Goal: Navigation & Orientation: Go to known website

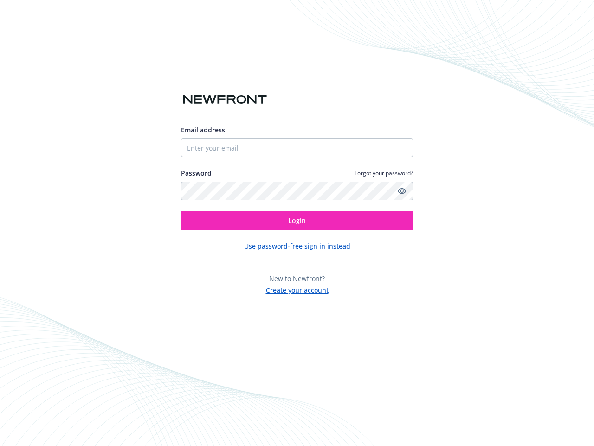
click at [402, 191] on icon "Show password" at bounding box center [402, 191] width 8 height 8
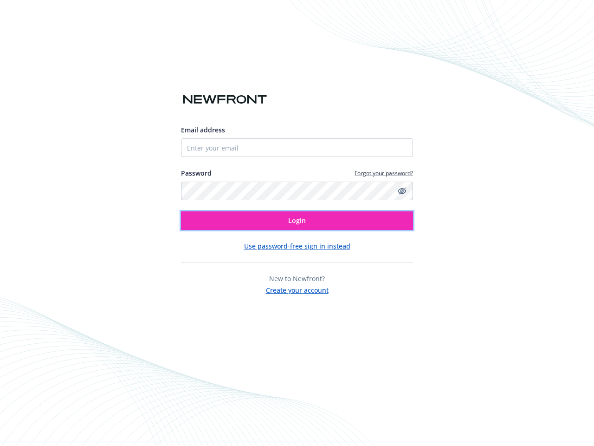
click at [297, 220] on span "Login" at bounding box center [297, 220] width 18 height 9
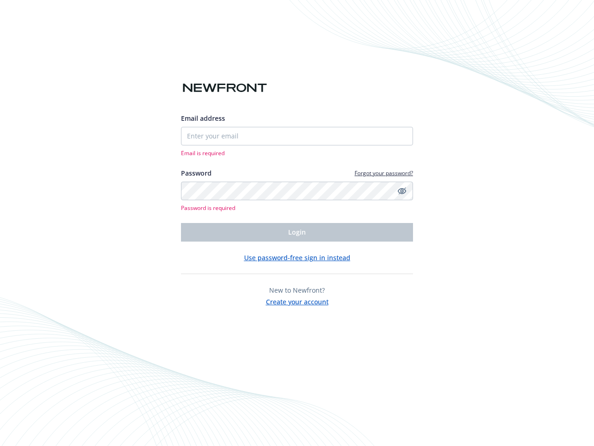
click at [297, 246] on div "Email address Email is required Password Forgot your password? Password is requ…" at bounding box center [297, 209] width 232 height 193
click at [297, 289] on span "New to Newfront?" at bounding box center [297, 289] width 56 height 9
